Goal: Task Accomplishment & Management: Manage account settings

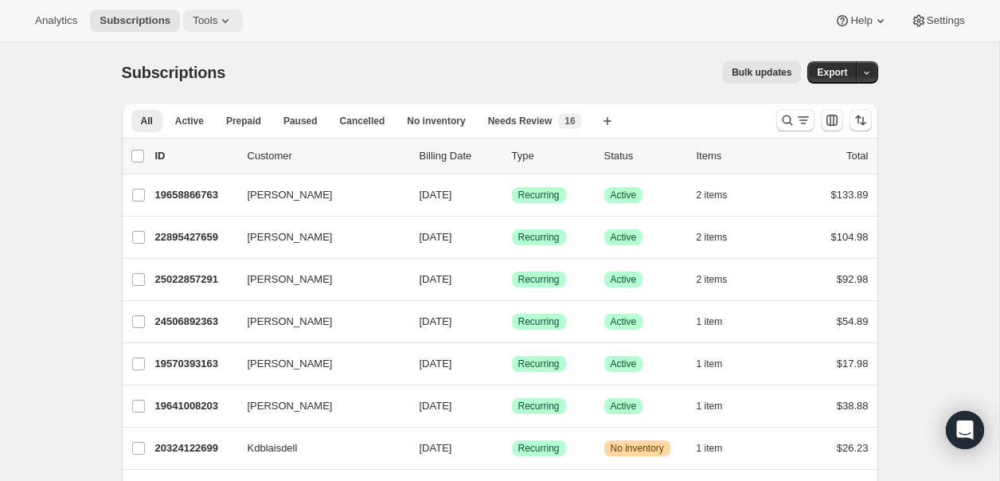
click at [232, 17] on icon at bounding box center [225, 21] width 16 height 16
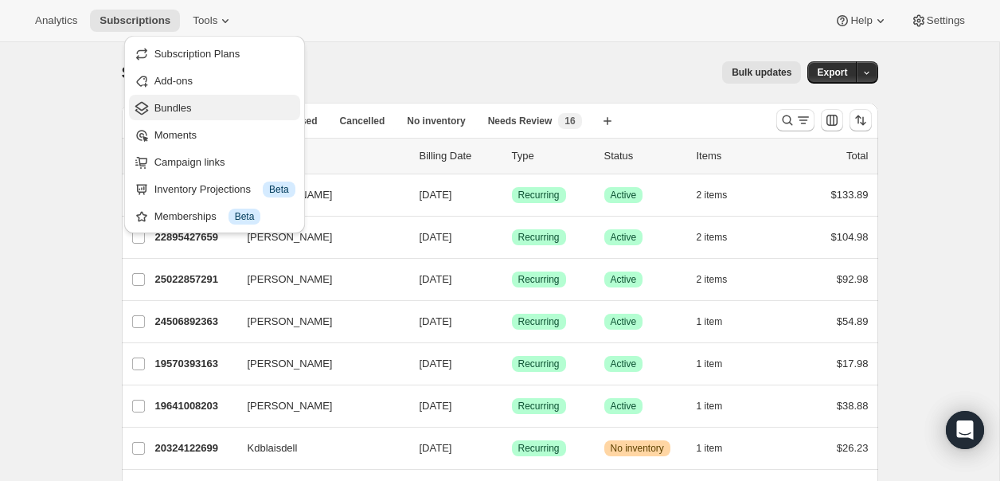
click at [190, 110] on span "Bundles" at bounding box center [172, 108] width 37 height 12
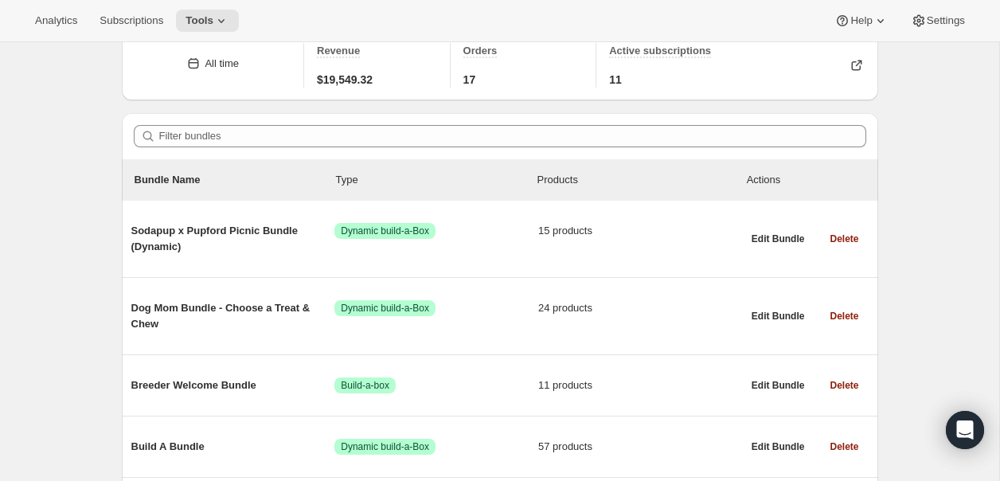
scroll to position [84, 0]
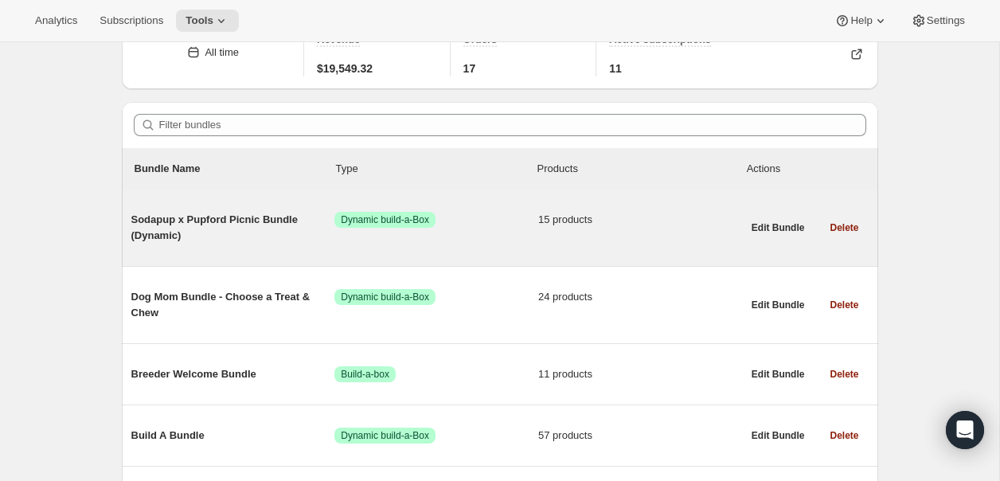
click at [193, 219] on span "Sodapup x Pupford Picnic Bundle (Dynamic)" at bounding box center [233, 228] width 204 height 32
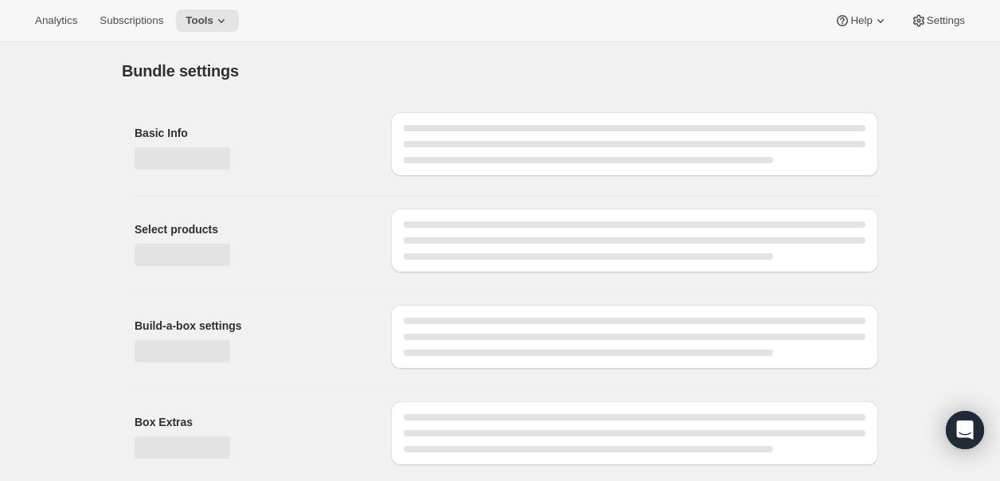
type input "Sodapup x Pupford Picnic Bundle (Dynamic)"
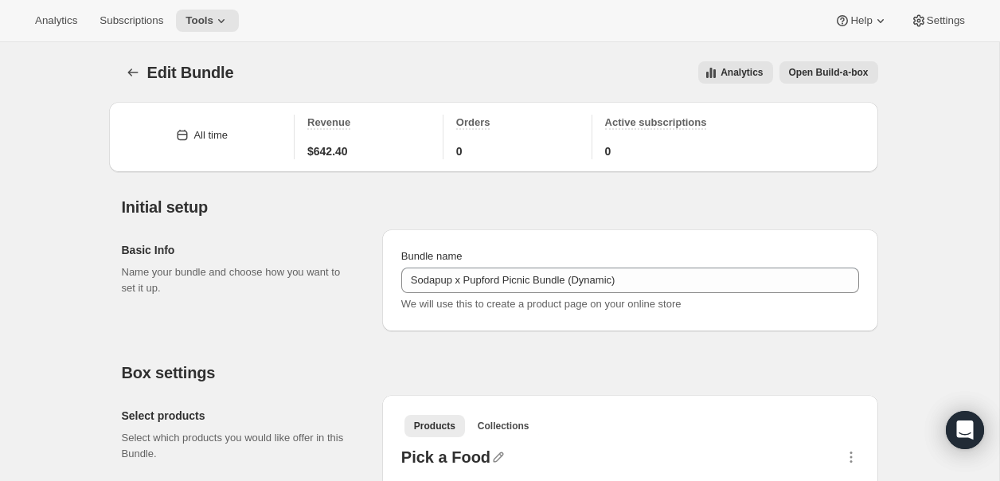
click at [816, 72] on span "Open Build-a-box" at bounding box center [829, 72] width 80 height 13
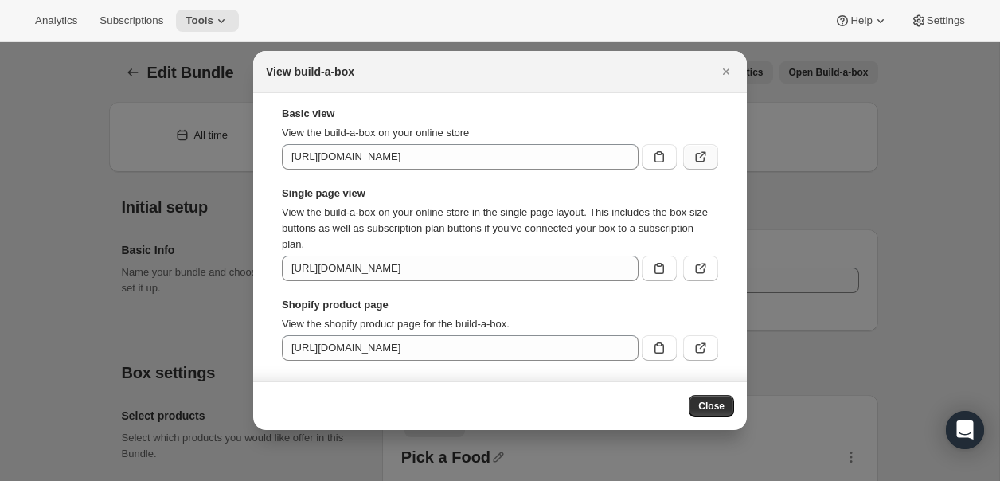
click at [696, 156] on icon ":rdu:" at bounding box center [701, 158] width 10 height 10
